Goal: Task Accomplishment & Management: Use online tool/utility

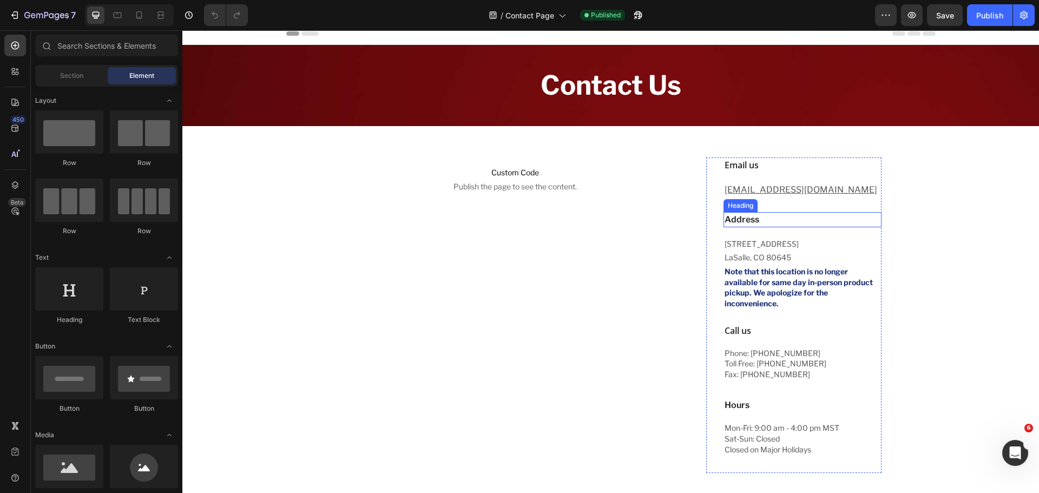
scroll to position [54, 0]
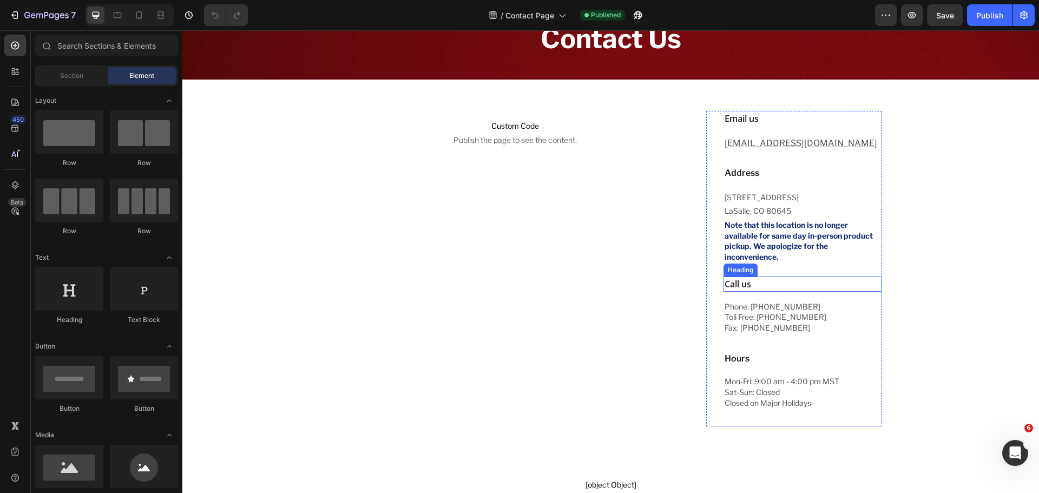
click at [758, 288] on p "Call us" at bounding box center [802, 284] width 155 height 13
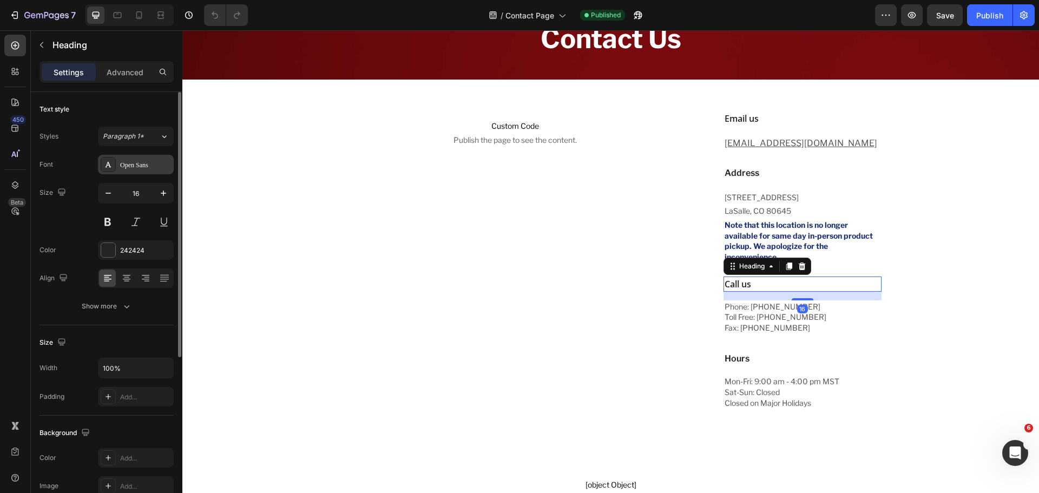
click at [154, 165] on div "Open Sans" at bounding box center [145, 165] width 51 height 10
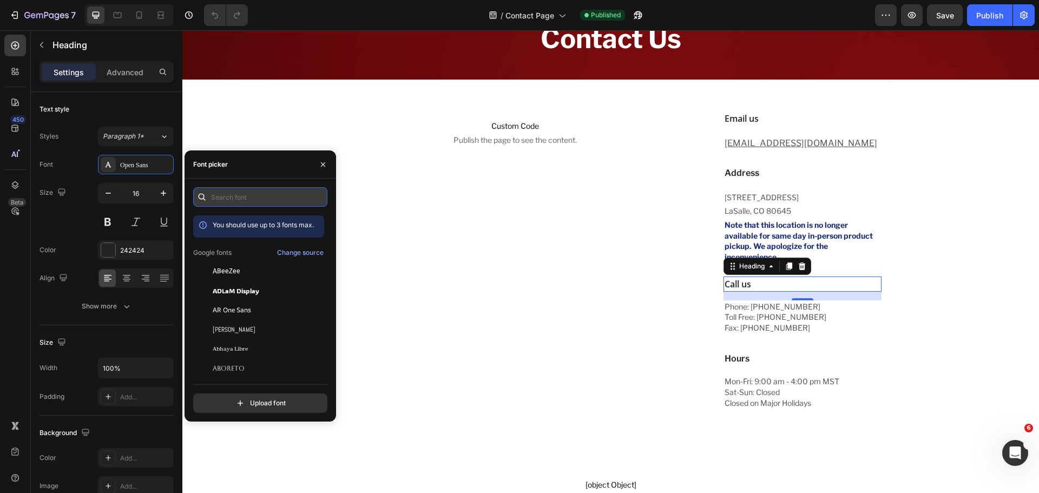
click at [244, 201] on input "text" at bounding box center [260, 196] width 134 height 19
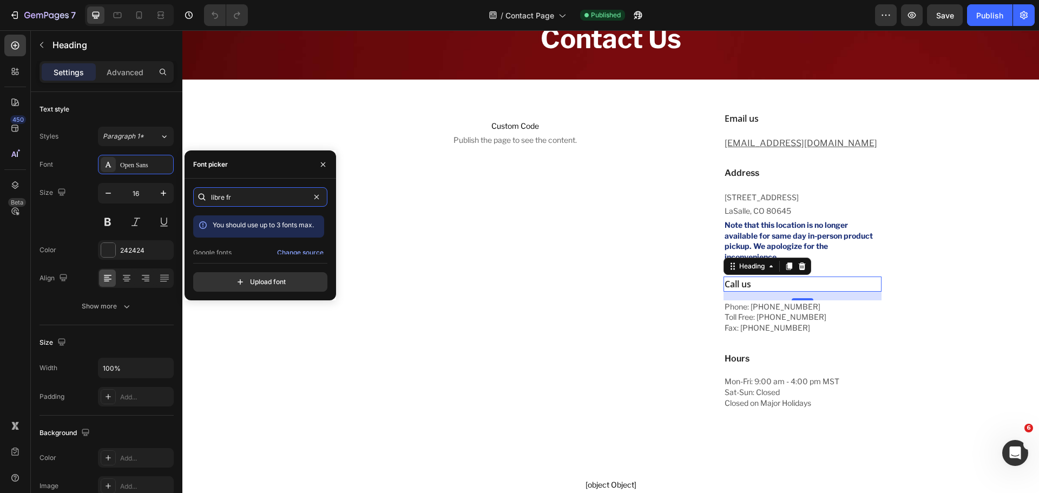
type input "libre fra"
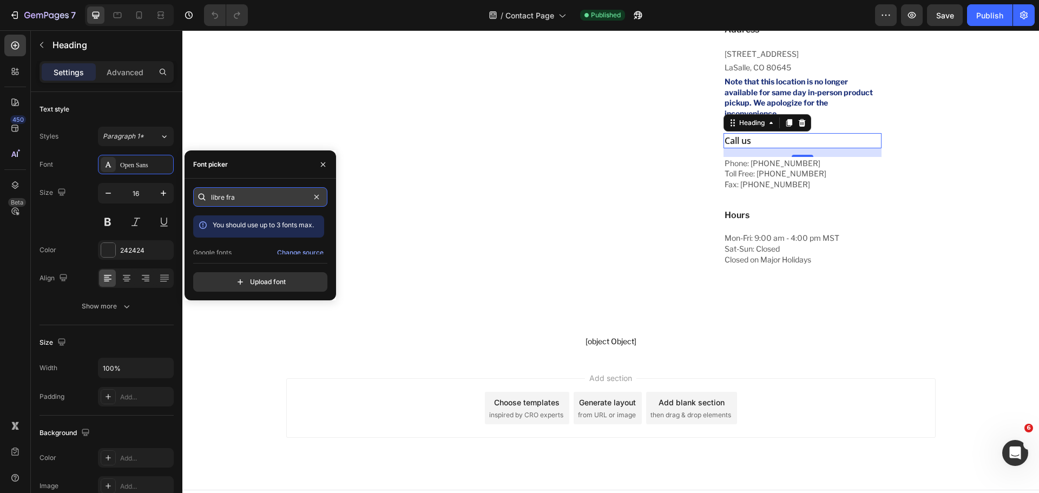
scroll to position [217, 0]
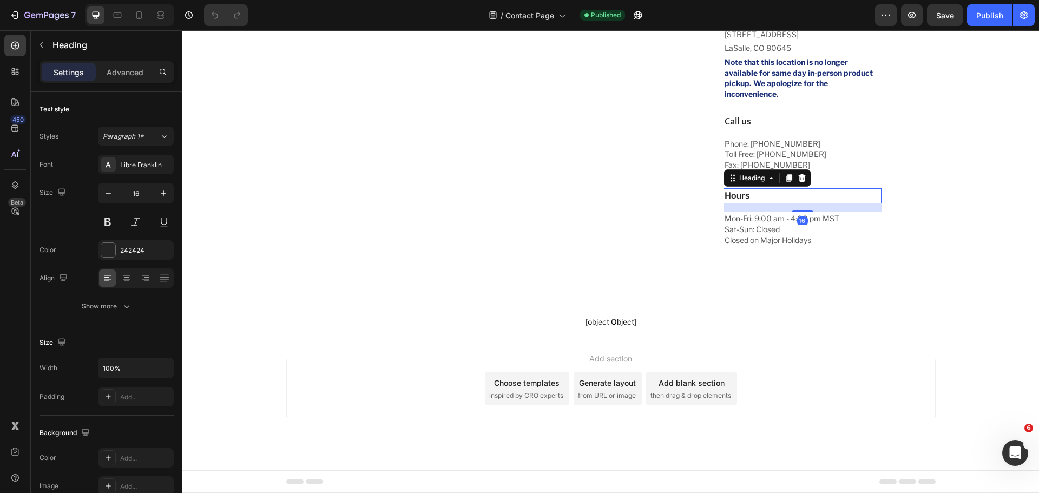
click at [745, 193] on p "Hours" at bounding box center [802, 195] width 155 height 13
click at [789, 181] on icon at bounding box center [789, 178] width 9 height 9
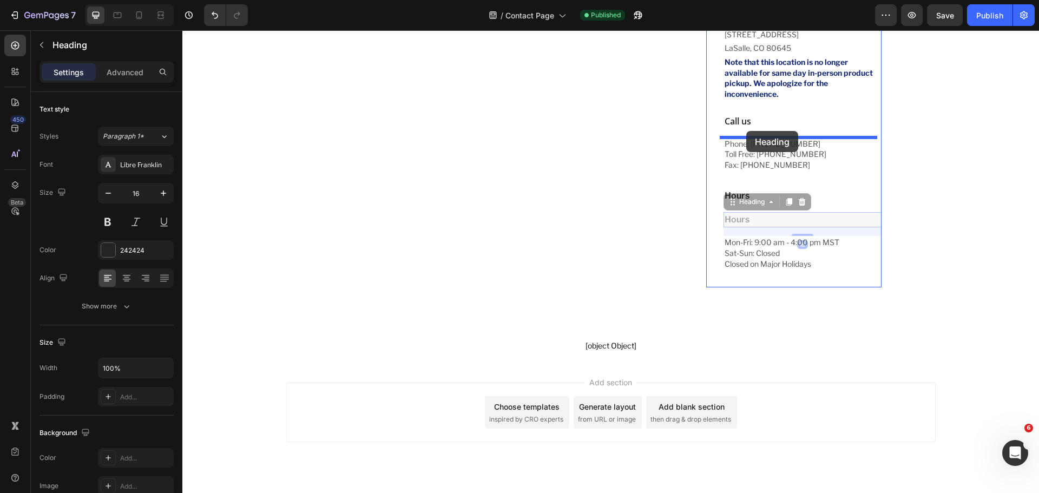
drag, startPoint x: 751, startPoint y: 198, endPoint x: 746, endPoint y: 130, distance: 67.3
click at [746, 130] on div "Header Custom Code Publish the page to see the content. Custom Code Email us He…" at bounding box center [610, 165] width 857 height 704
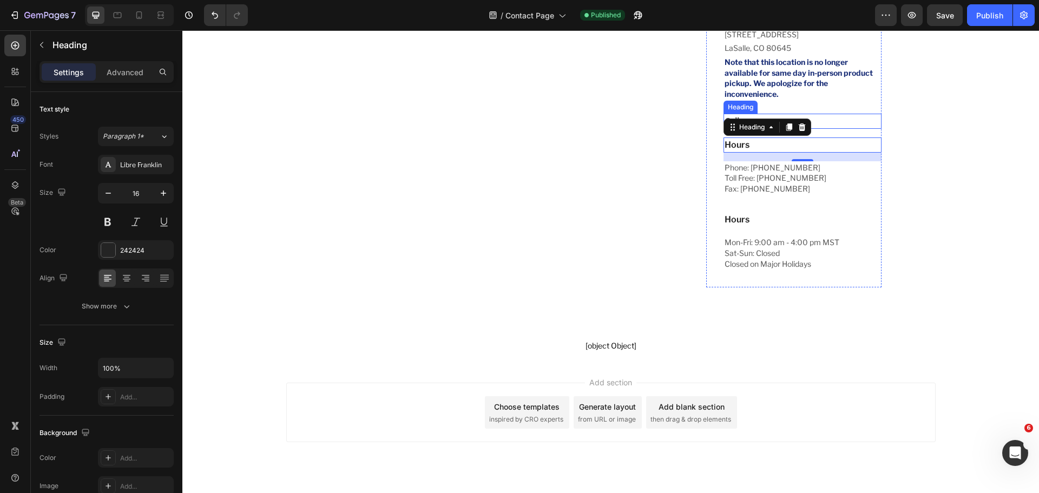
click at [836, 119] on p "Call us" at bounding box center [802, 121] width 155 height 13
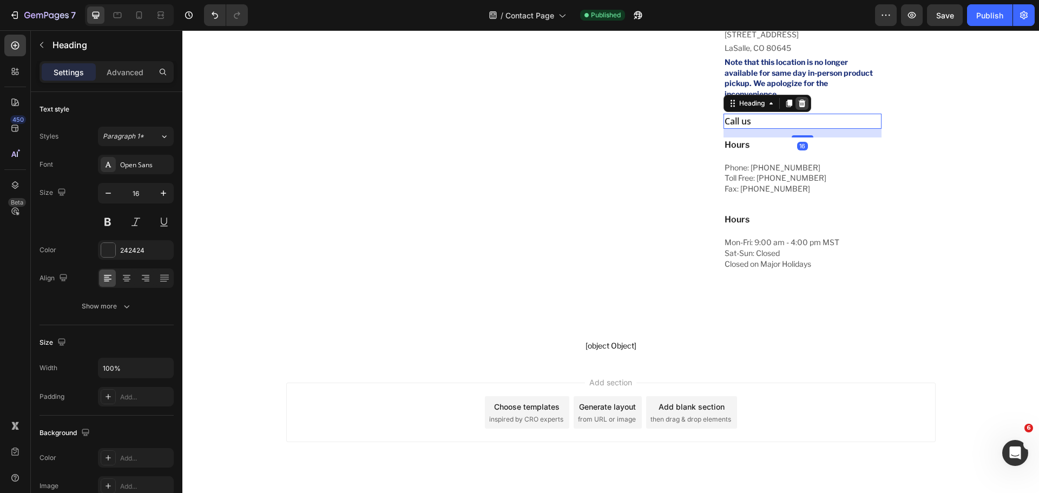
click at [801, 102] on icon at bounding box center [802, 103] width 7 height 8
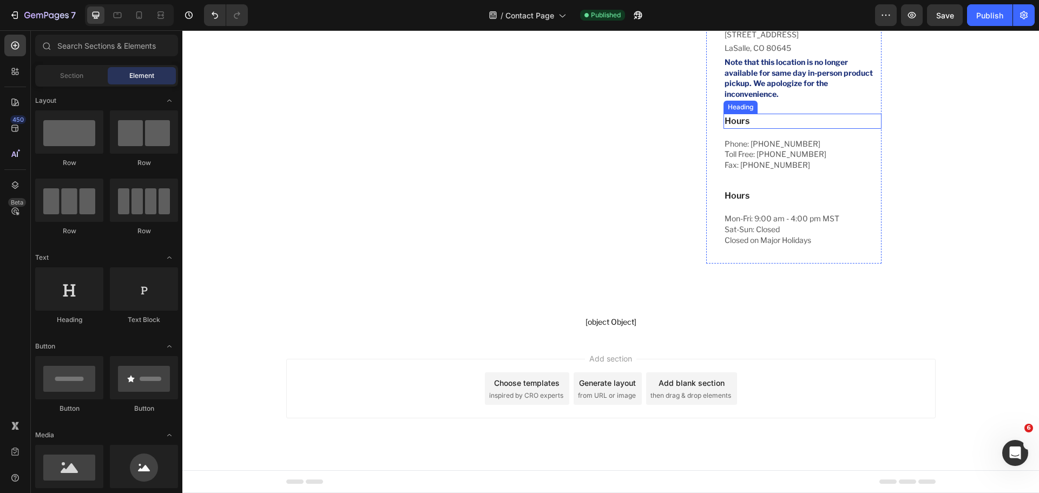
click at [764, 119] on p "Hours" at bounding box center [802, 121] width 155 height 13
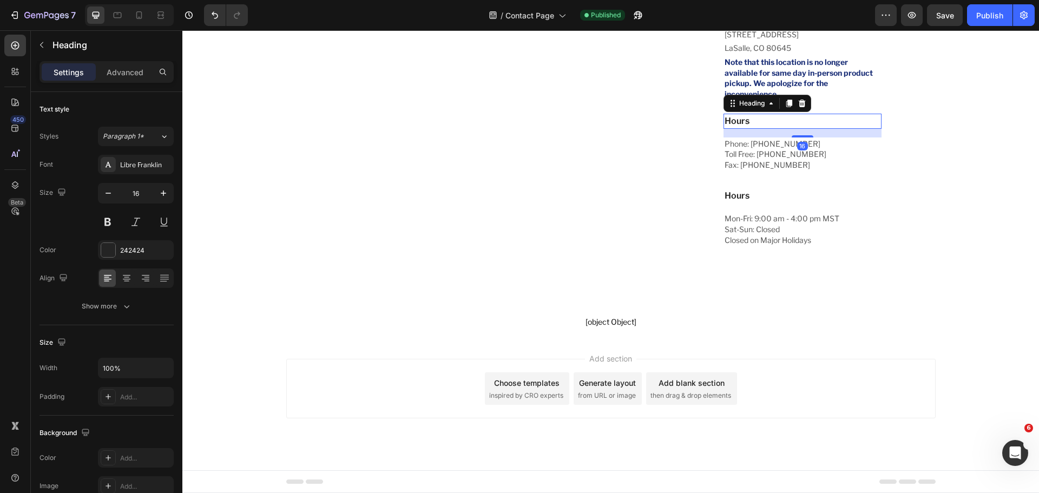
click at [764, 119] on p "Hours" at bounding box center [802, 121] width 155 height 13
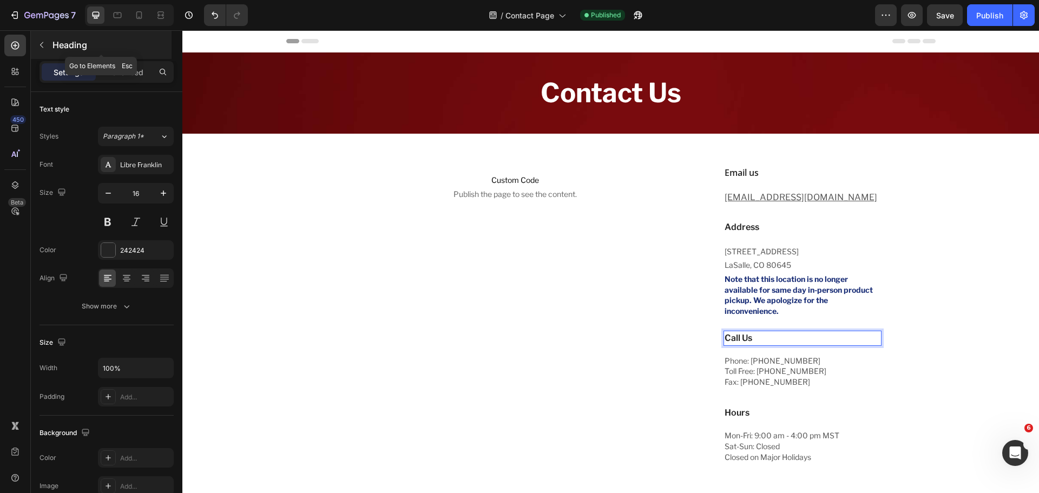
click at [48, 44] on button "button" at bounding box center [41, 44] width 17 height 17
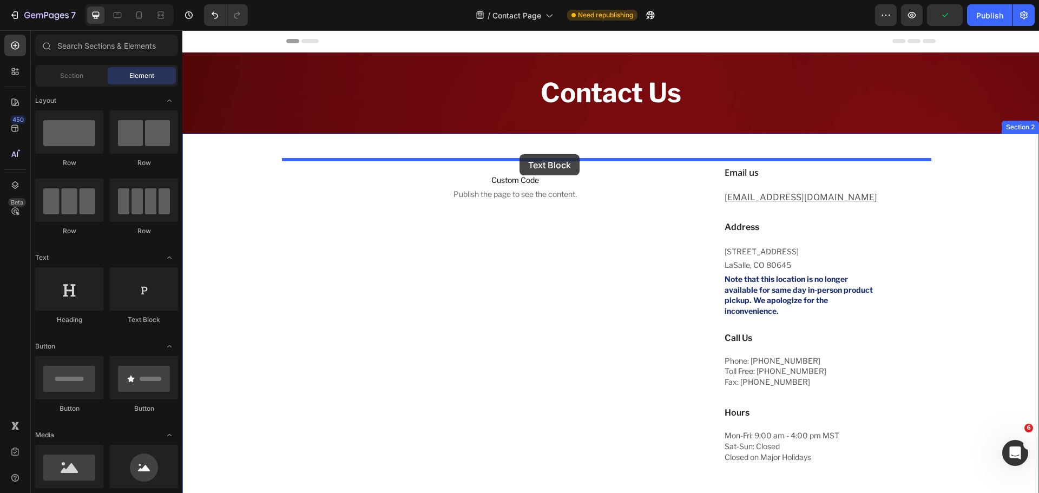
drag, startPoint x: 347, startPoint y: 317, endPoint x: 520, endPoint y: 154, distance: 237.0
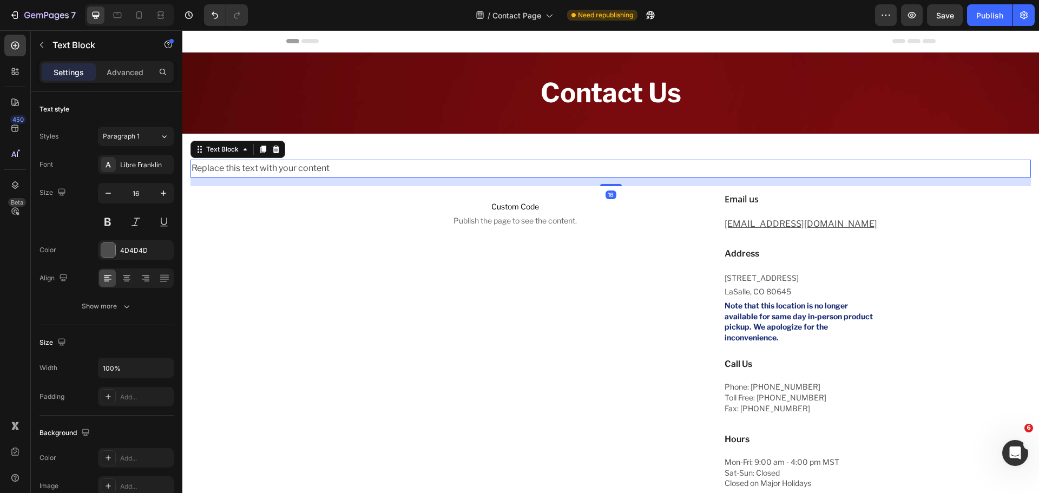
click at [275, 148] on icon at bounding box center [276, 150] width 7 height 8
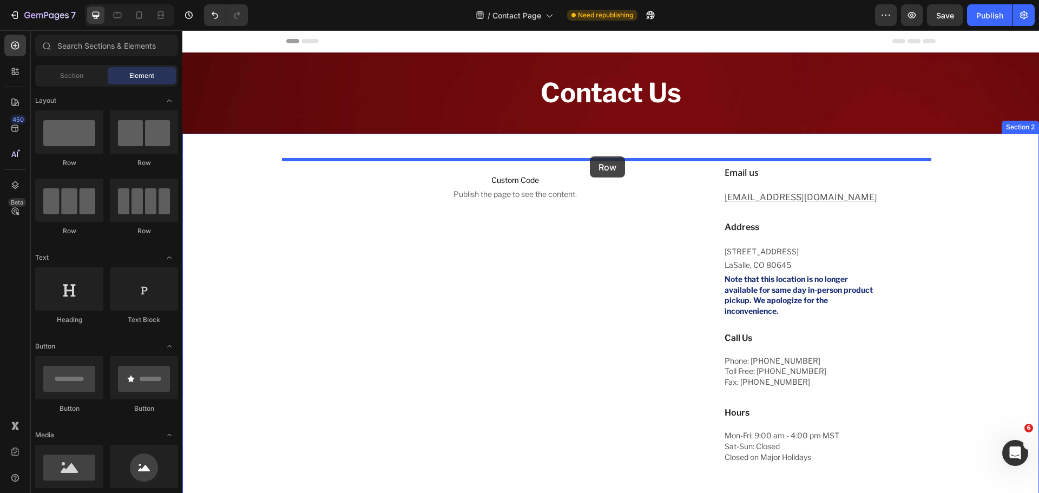
drag, startPoint x: 256, startPoint y: 173, endPoint x: 590, endPoint y: 155, distance: 334.4
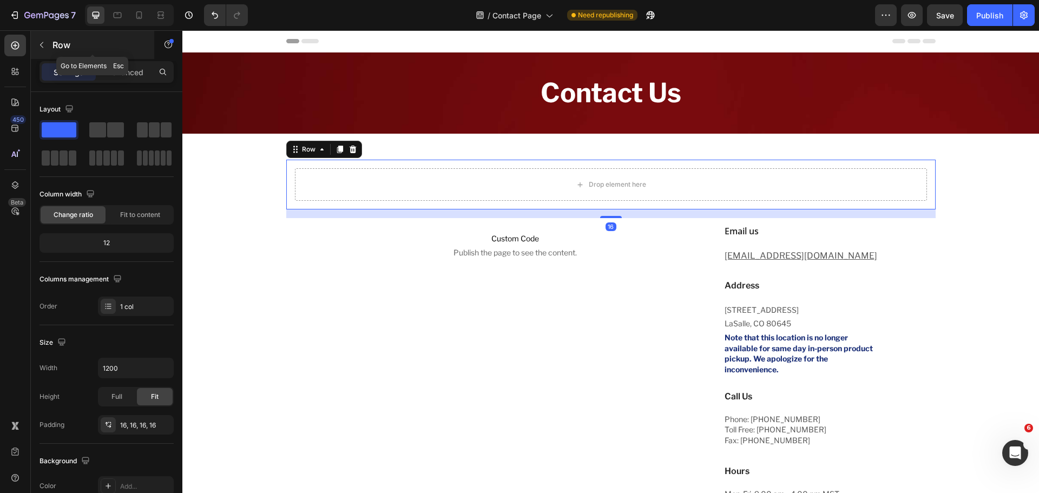
click at [40, 43] on icon "button" at bounding box center [41, 45] width 9 height 9
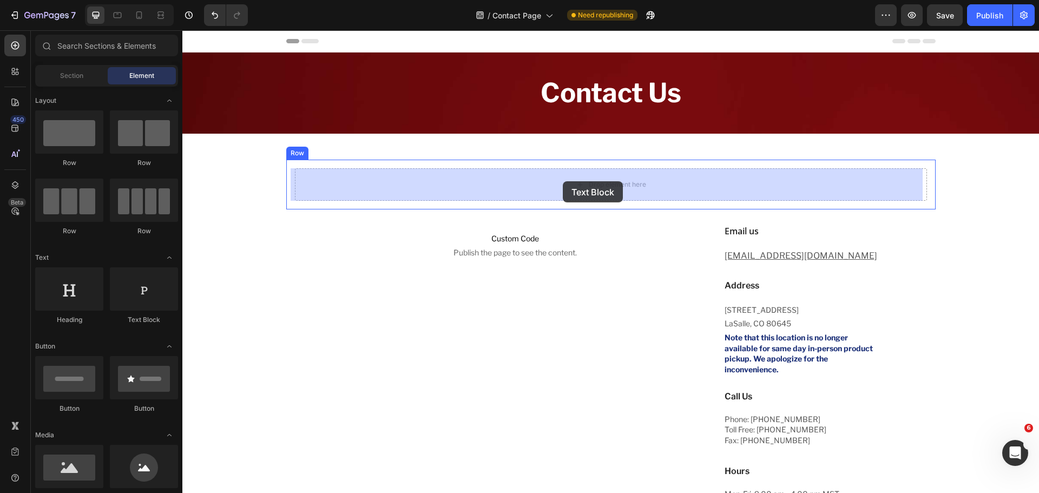
drag, startPoint x: 336, startPoint y: 329, endPoint x: 564, endPoint y: 181, distance: 271.6
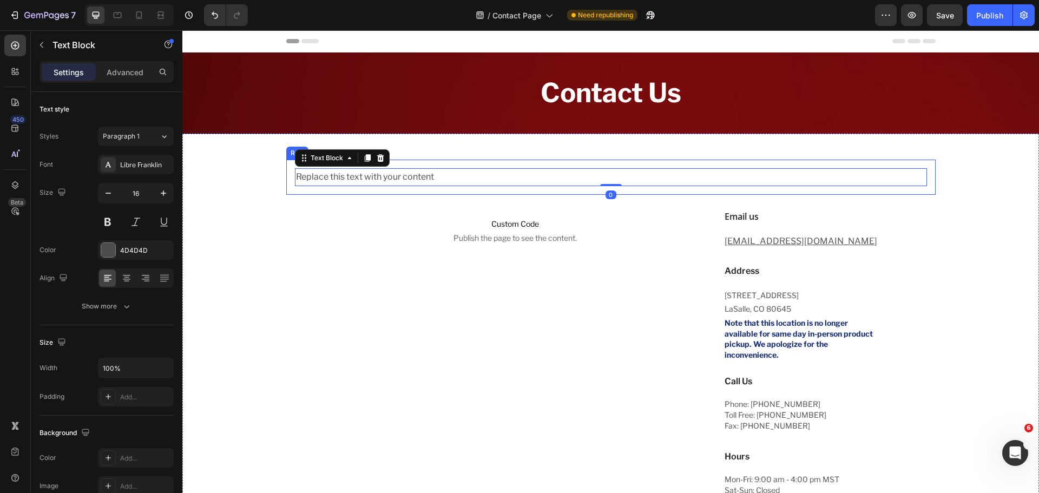
click at [540, 187] on div "Replace this text with your content Text Block 0 Row" at bounding box center [611, 177] width 650 height 35
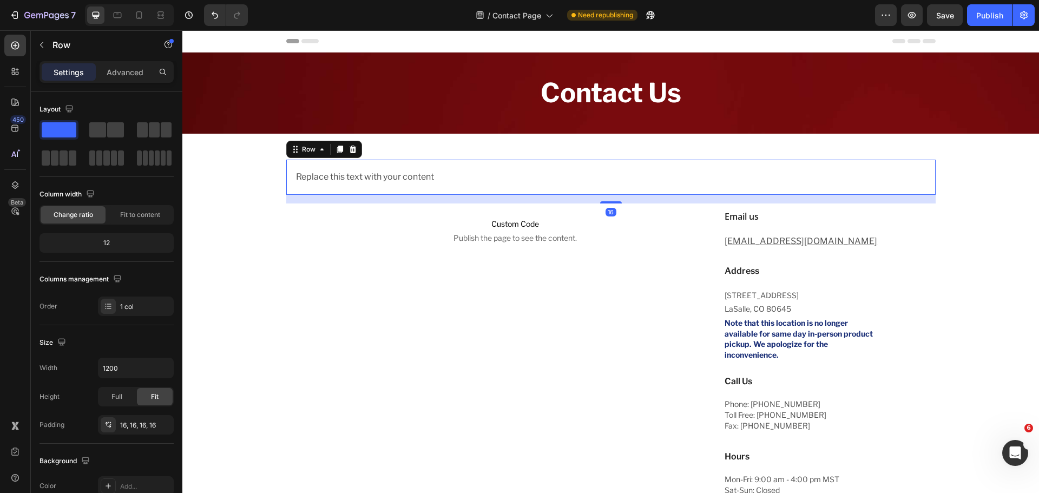
click at [540, 187] on div "Replace this text with your content Text Block Row 16" at bounding box center [611, 177] width 650 height 35
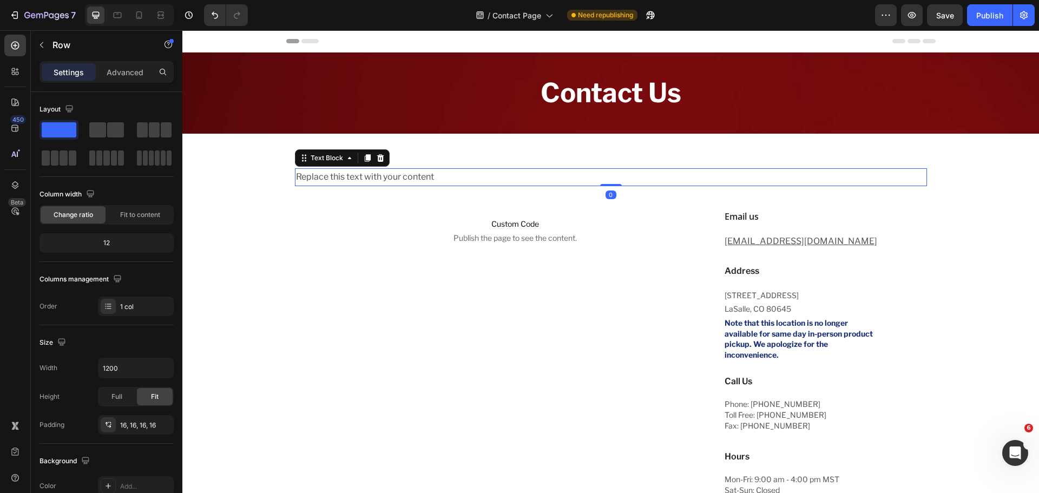
click at [526, 178] on div "Replace this text with your content" at bounding box center [611, 177] width 632 height 18
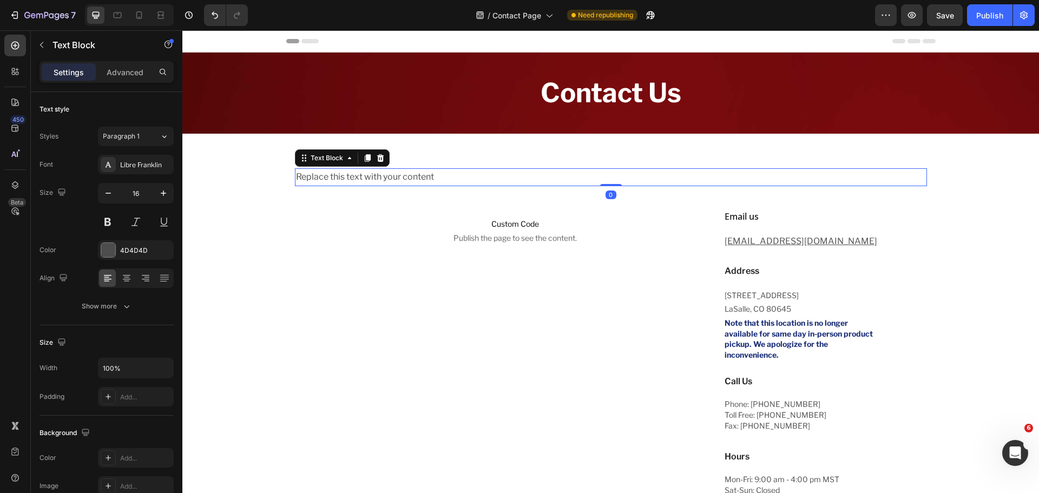
click at [526, 178] on div "Replace this text with your content" at bounding box center [611, 177] width 632 height 18
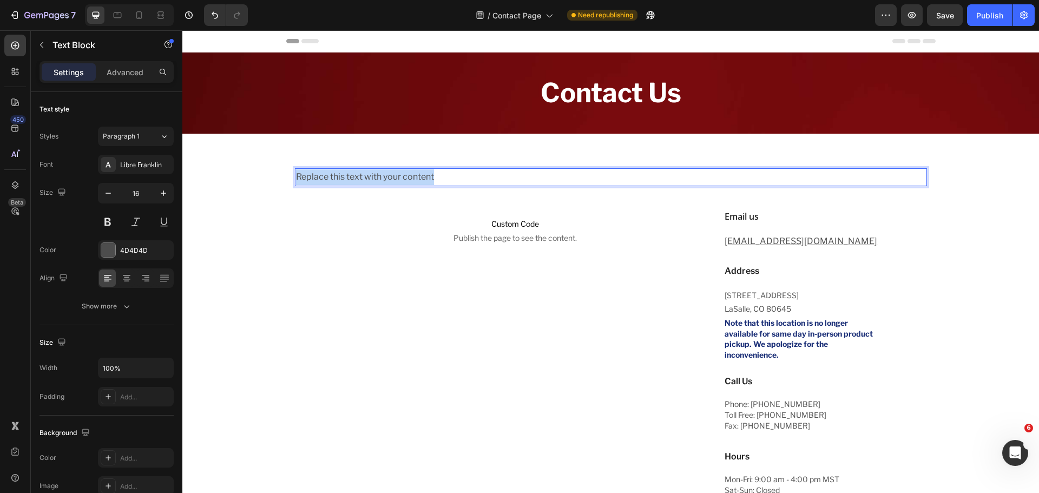
click at [526, 178] on p "Replace this text with your content" at bounding box center [611, 177] width 630 height 16
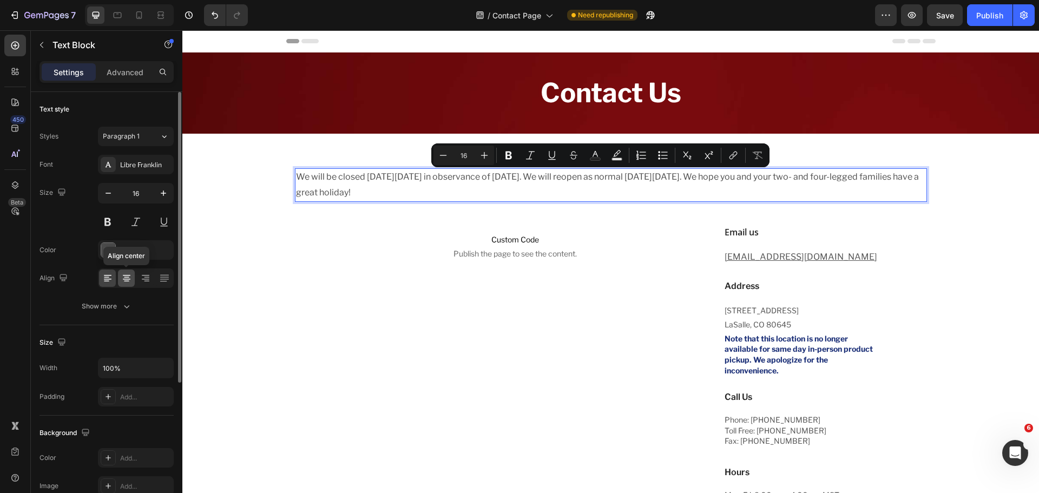
click at [127, 274] on icon at bounding box center [126, 278] width 11 height 11
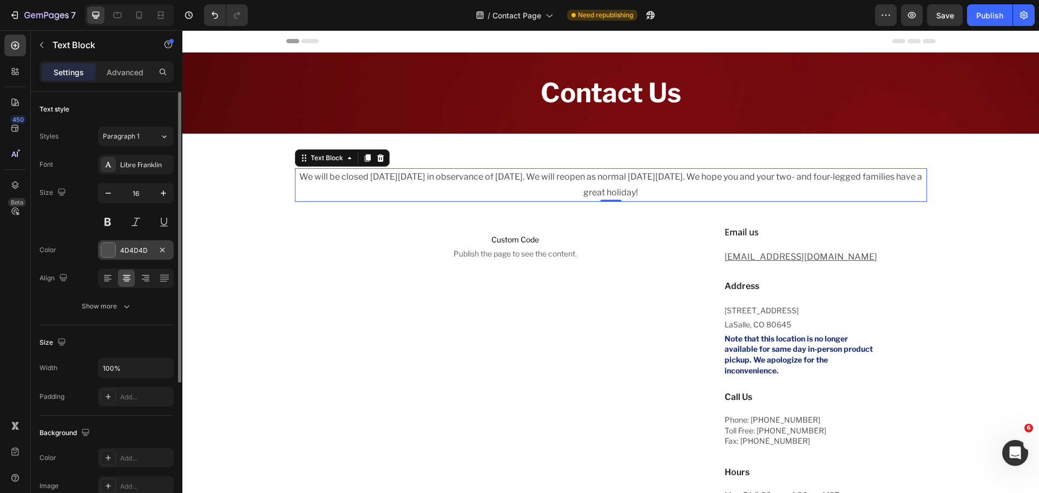
click at [109, 250] on div at bounding box center [108, 250] width 14 height 14
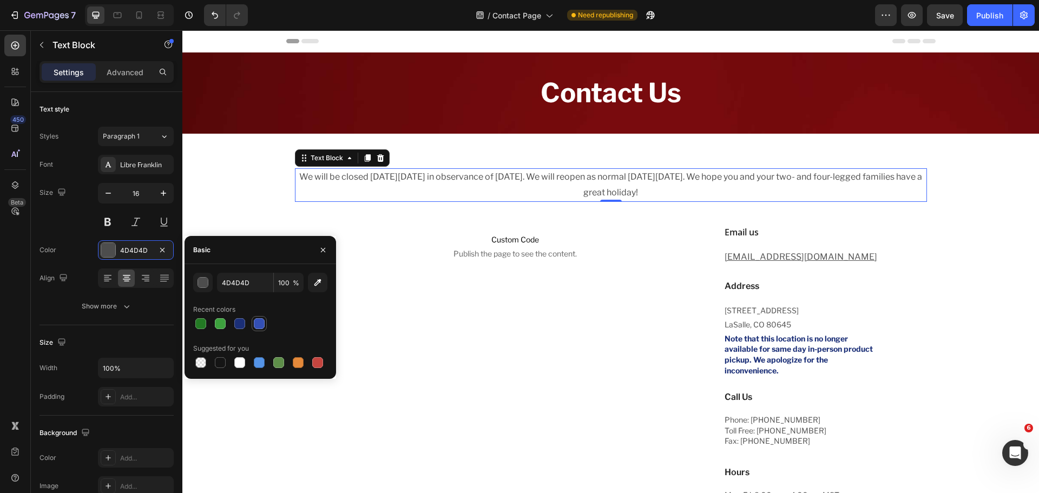
drag, startPoint x: 254, startPoint y: 327, endPoint x: 169, endPoint y: 272, distance: 101.0
click at [254, 327] on div at bounding box center [259, 323] width 11 height 11
type input "334FB4"
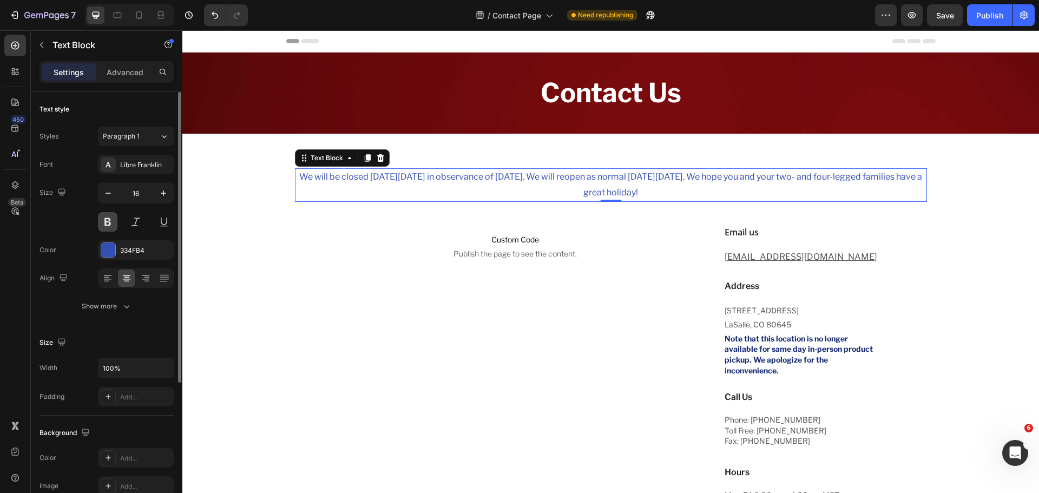
click at [113, 219] on button at bounding box center [107, 221] width 19 height 19
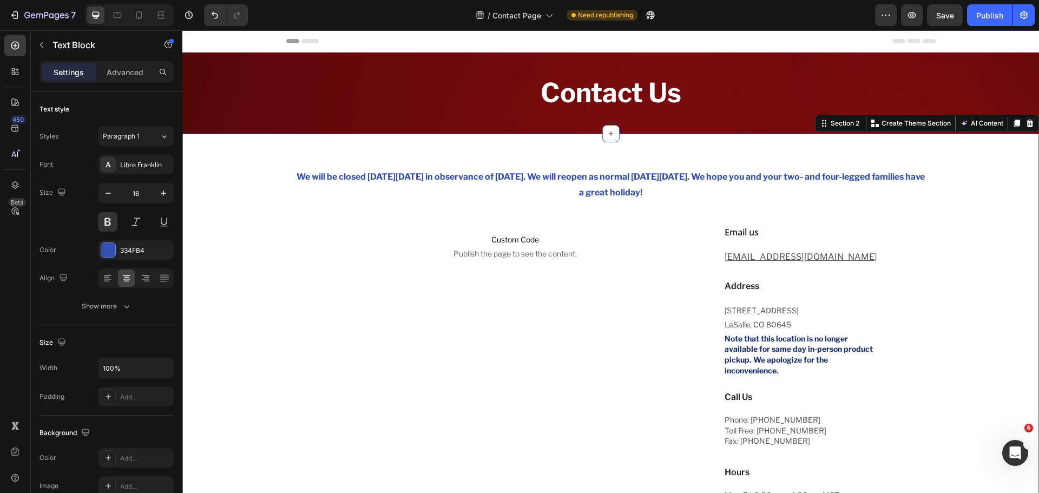
click at [641, 212] on div "We will be closed [DATE][DATE] in observance of [DATE]. We will reopen as norma…" at bounding box center [611, 359] width 841 height 398
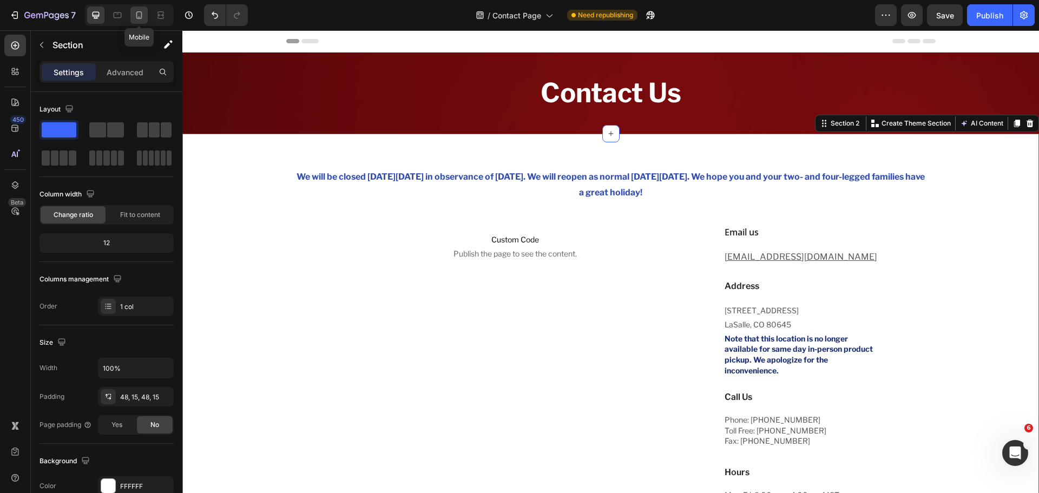
click at [140, 11] on icon at bounding box center [139, 15] width 11 height 11
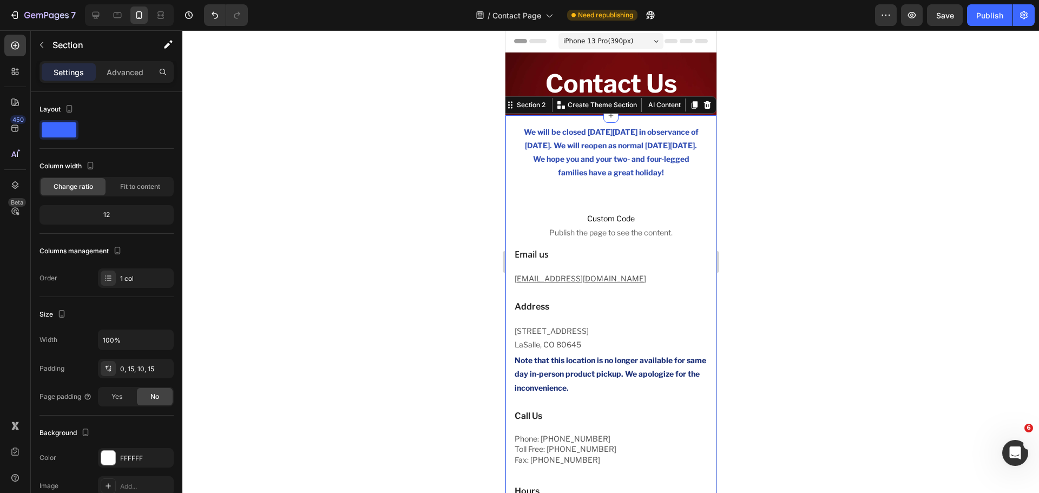
click at [821, 167] on div at bounding box center [610, 261] width 857 height 463
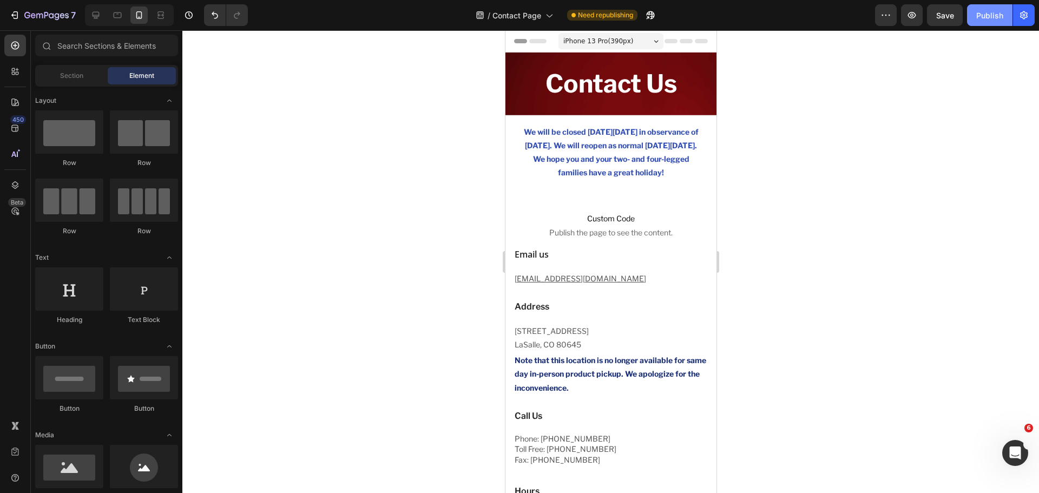
click at [983, 15] on div "Publish" at bounding box center [989, 15] width 27 height 11
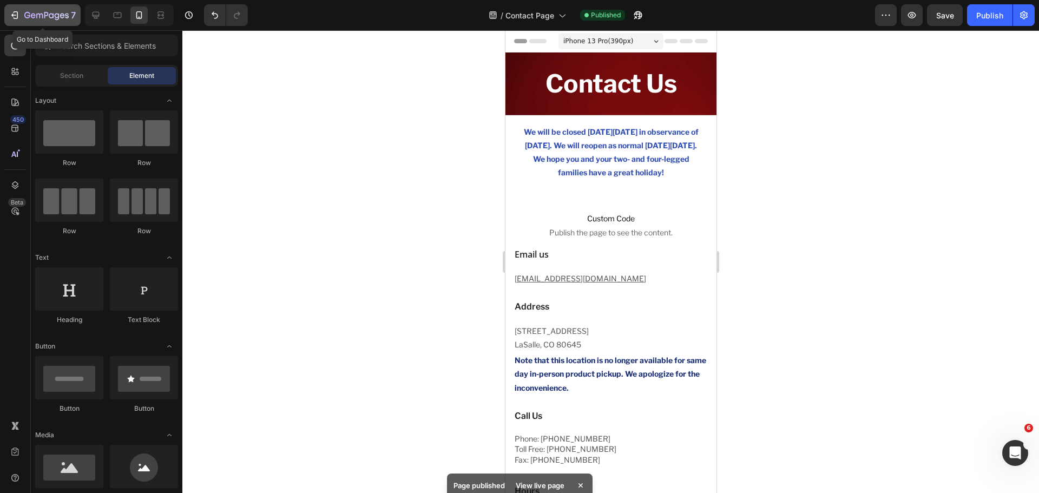
click at [34, 12] on icon "button" at bounding box center [46, 15] width 44 height 9
